Goal: Obtain resource: Download file/media

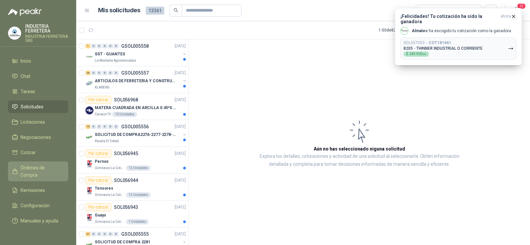
click at [42, 165] on span "Órdenes de Compra" at bounding box center [41, 171] width 41 height 15
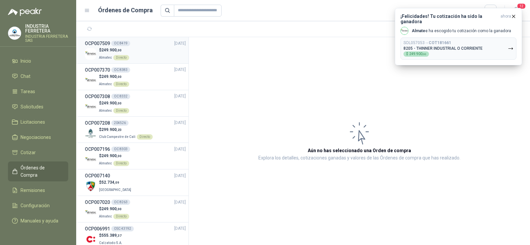
click at [132, 50] on div "$ 249.900 ,00 Almatec Directo" at bounding box center [135, 54] width 101 height 14
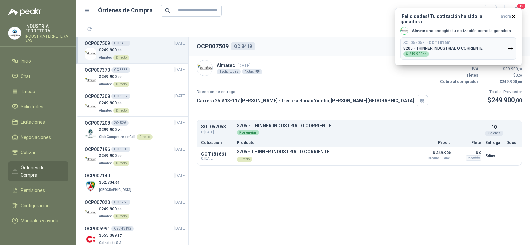
click at [373, 28] on section "1 - 33 de 33" at bounding box center [303, 29] width 454 height 16
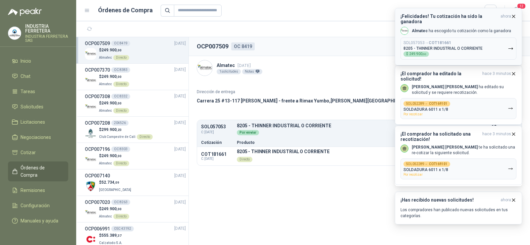
click at [514, 19] on icon "button" at bounding box center [514, 17] width 6 height 6
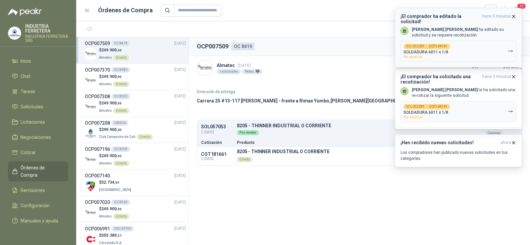
click at [513, 15] on icon "button" at bounding box center [514, 16] width 3 height 3
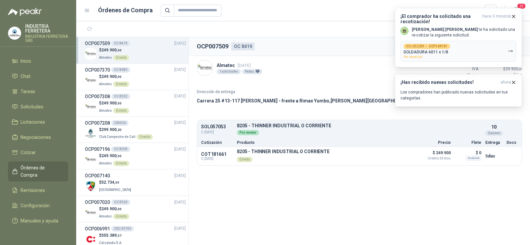
click at [513, 15] on icon "button" at bounding box center [514, 16] width 3 height 3
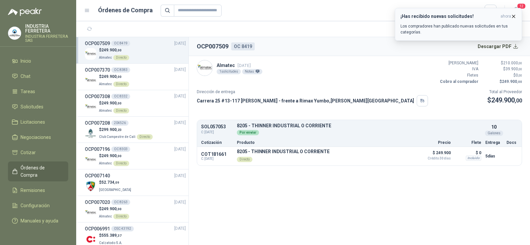
click at [514, 17] on icon "button" at bounding box center [514, 17] width 6 height 6
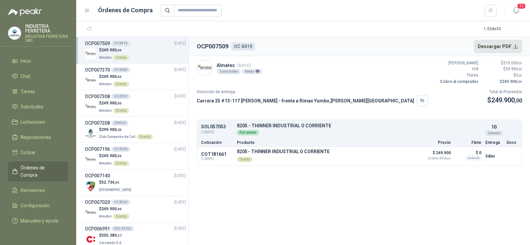
click at [501, 47] on button "Descargar PDF" at bounding box center [498, 46] width 48 height 13
